Goal: Task Accomplishment & Management: Complete application form

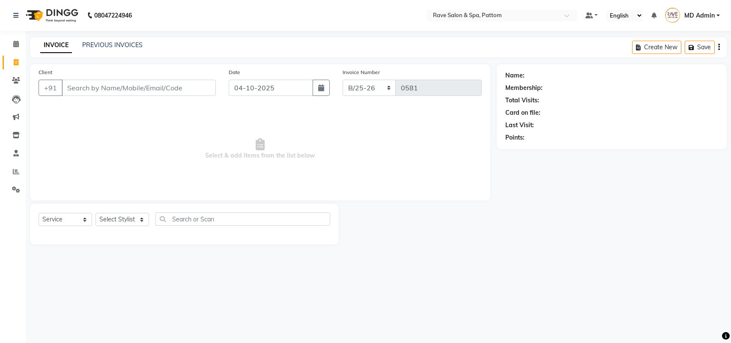
select select "service"
click at [126, 217] on select "Select Stylist Amal [PERSON_NAME] [PERSON_NAME] [PERSON_NAME] [PERSON_NAME] [PE…" at bounding box center [123, 219] width 54 height 13
select select "16740"
click at [96, 213] on select "Select Stylist Amal [PERSON_NAME] [PERSON_NAME] [PERSON_NAME] [PERSON_NAME] [PE…" at bounding box center [123, 219] width 54 height 13
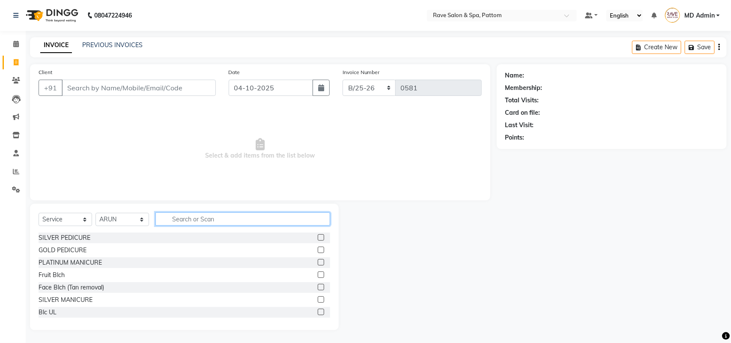
click at [209, 220] on input "text" at bounding box center [243, 219] width 175 height 13
click at [318, 237] on label at bounding box center [321, 237] width 6 height 6
click at [318, 237] on input "checkbox" at bounding box center [321, 238] width 6 height 6
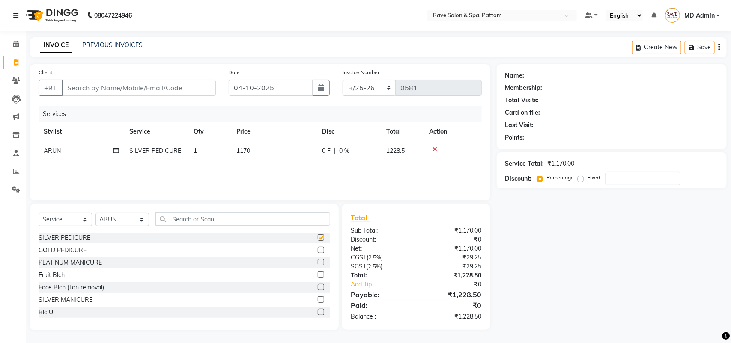
checkbox input "false"
click at [114, 221] on select "Select Stylist Amal [PERSON_NAME] [PERSON_NAME] [PERSON_NAME] [PERSON_NAME] [PE…" at bounding box center [123, 219] width 54 height 13
select select "16743"
click at [96, 213] on select "Select Stylist Amal [PERSON_NAME] [PERSON_NAME] [PERSON_NAME] [PERSON_NAME] [PE…" at bounding box center [123, 219] width 54 height 13
click at [211, 219] on input "text" at bounding box center [243, 219] width 175 height 13
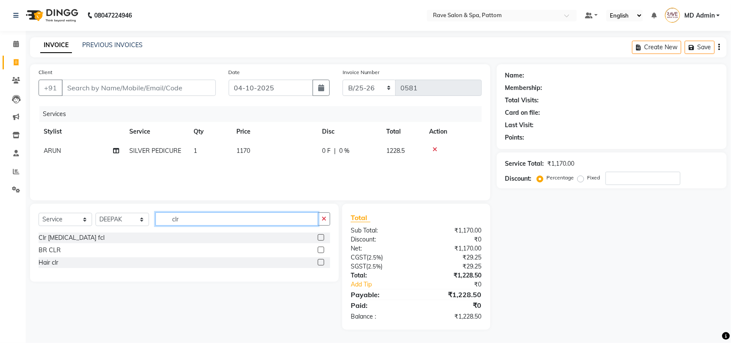
type input "clr"
click at [319, 262] on label at bounding box center [321, 262] width 6 height 6
click at [319, 262] on input "checkbox" at bounding box center [321, 263] width 6 height 6
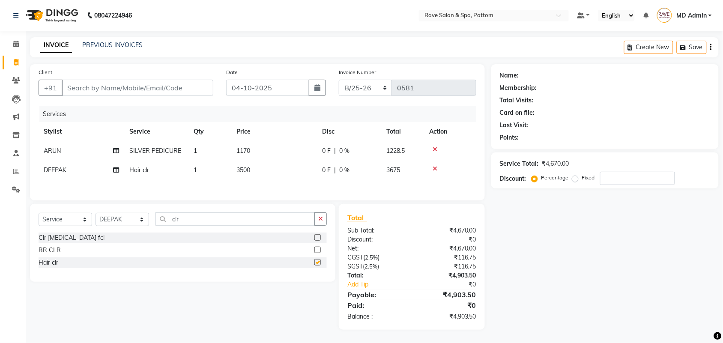
checkbox input "false"
click at [249, 172] on span "3500" at bounding box center [244, 170] width 14 height 8
select select "16743"
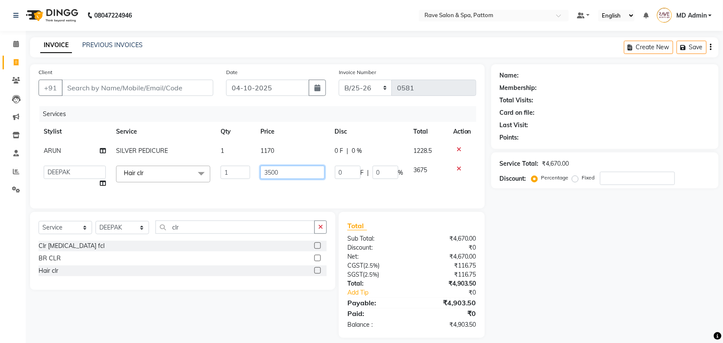
click at [294, 168] on input "3500" at bounding box center [293, 172] width 64 height 13
type input "3"
type input "5"
type input "1500"
click at [292, 185] on div "Services Stylist Service Qty Price Disc Total Action ARUN SILVER PEDICURE 1 117…" at bounding box center [258, 153] width 438 height 94
